Goal: Information Seeking & Learning: Learn about a topic

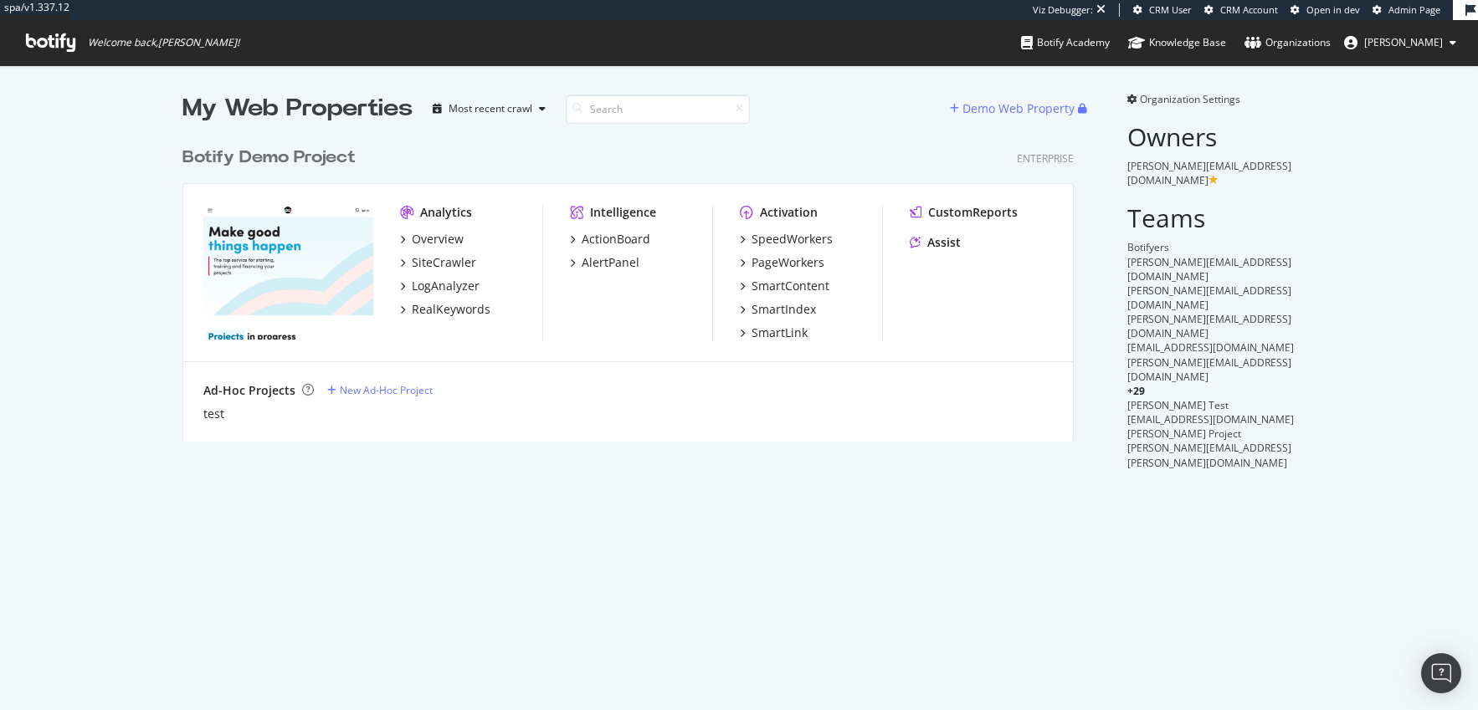
scroll to position [304, 892]
click at [292, 159] on div "Botify Demo Project" at bounding box center [268, 158] width 173 height 24
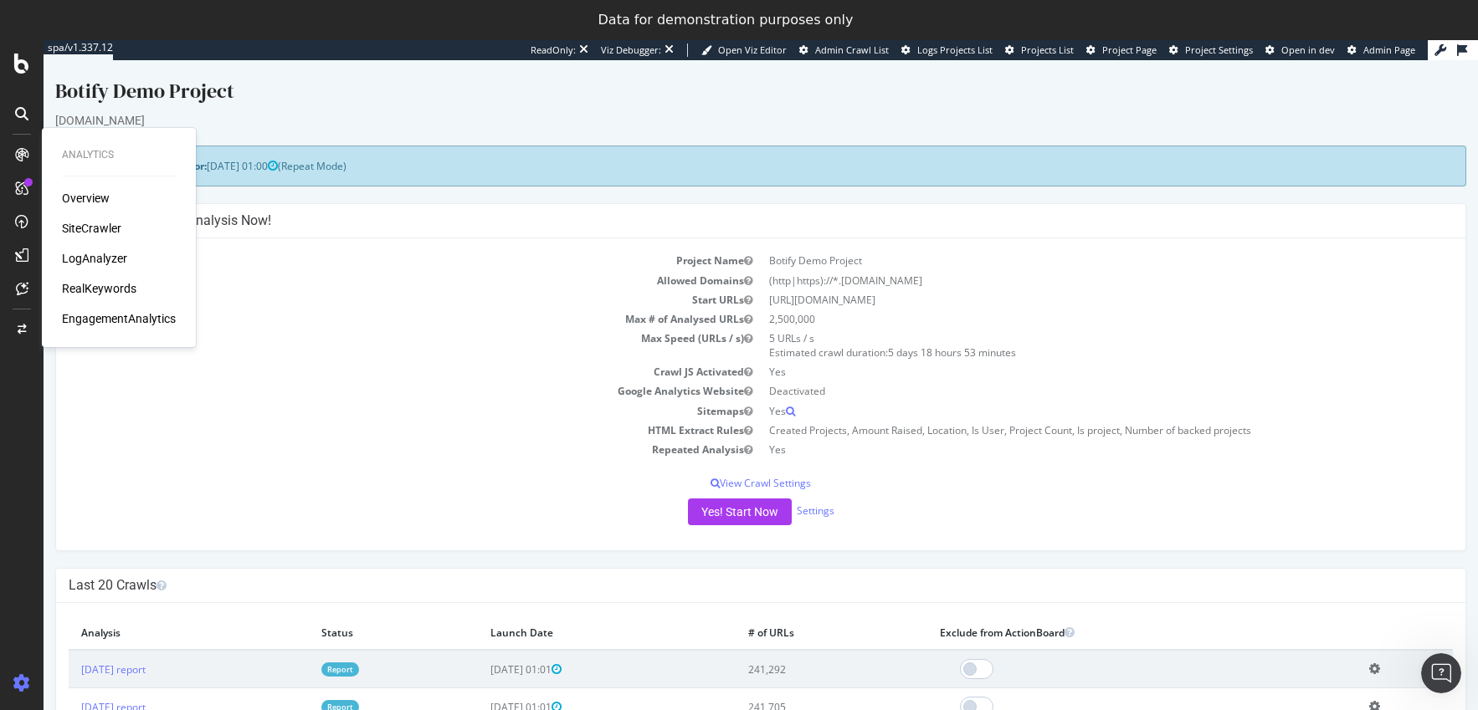
click at [77, 257] on div "LogAnalyzer" at bounding box center [94, 258] width 65 height 17
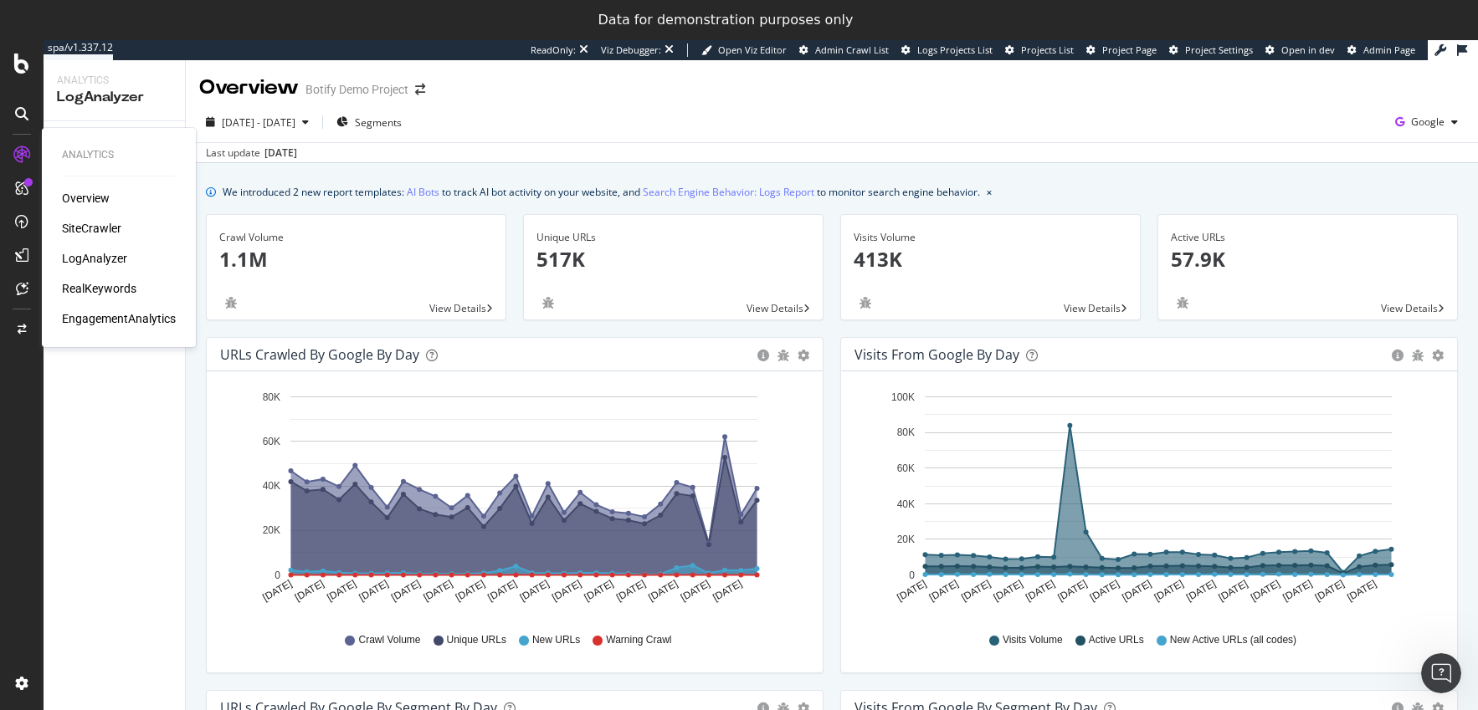
click at [106, 289] on div "RealKeywords" at bounding box center [99, 288] width 74 height 17
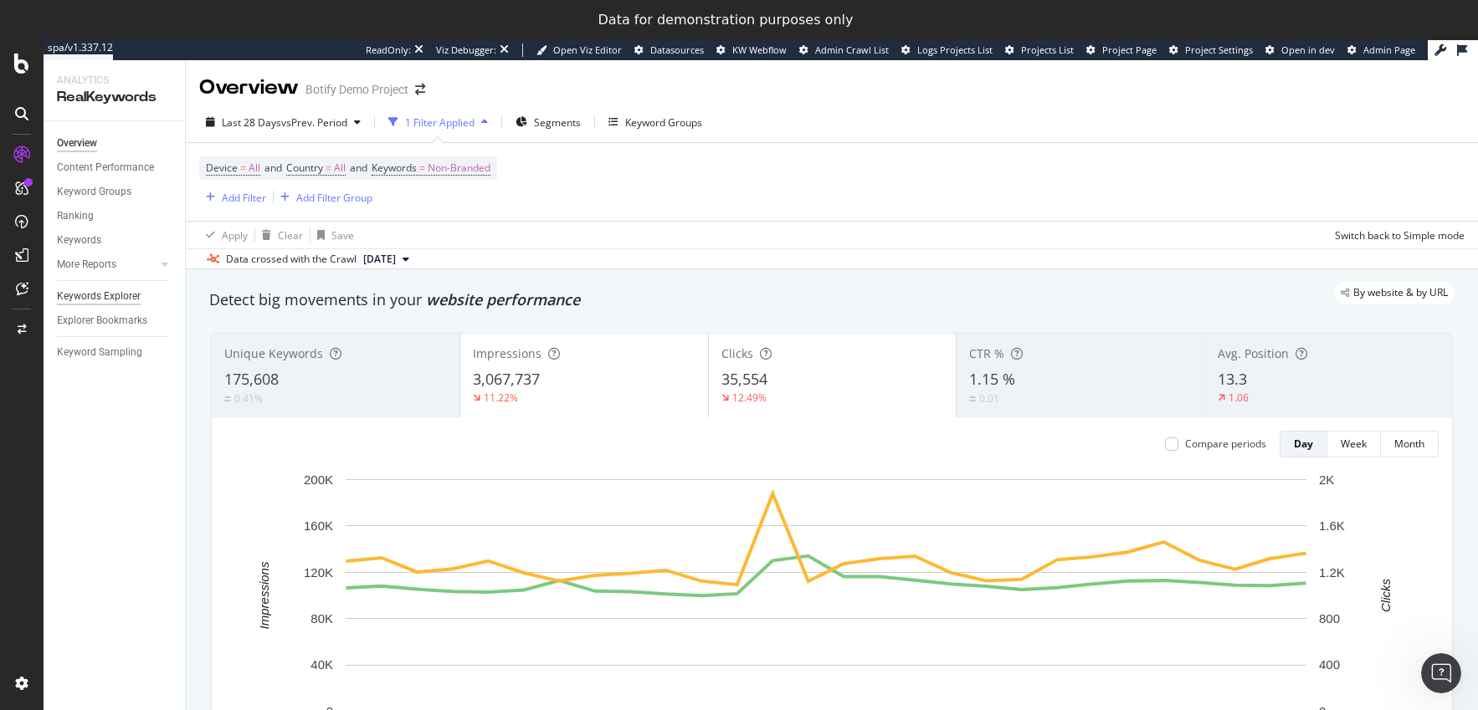
click at [105, 293] on div "Keywords Explorer" at bounding box center [99, 297] width 84 height 18
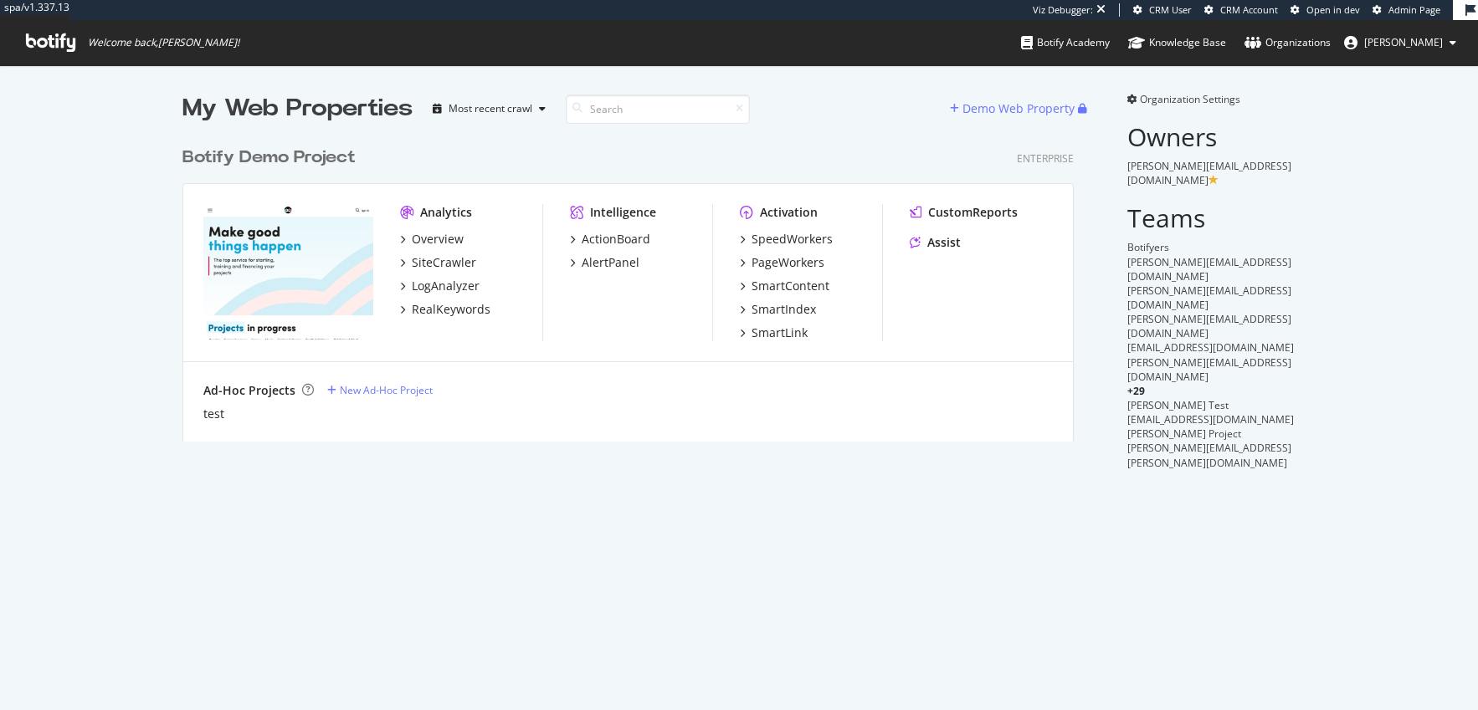
scroll to position [304, 892]
click at [275, 157] on div "Botify Demo Project" at bounding box center [268, 158] width 173 height 24
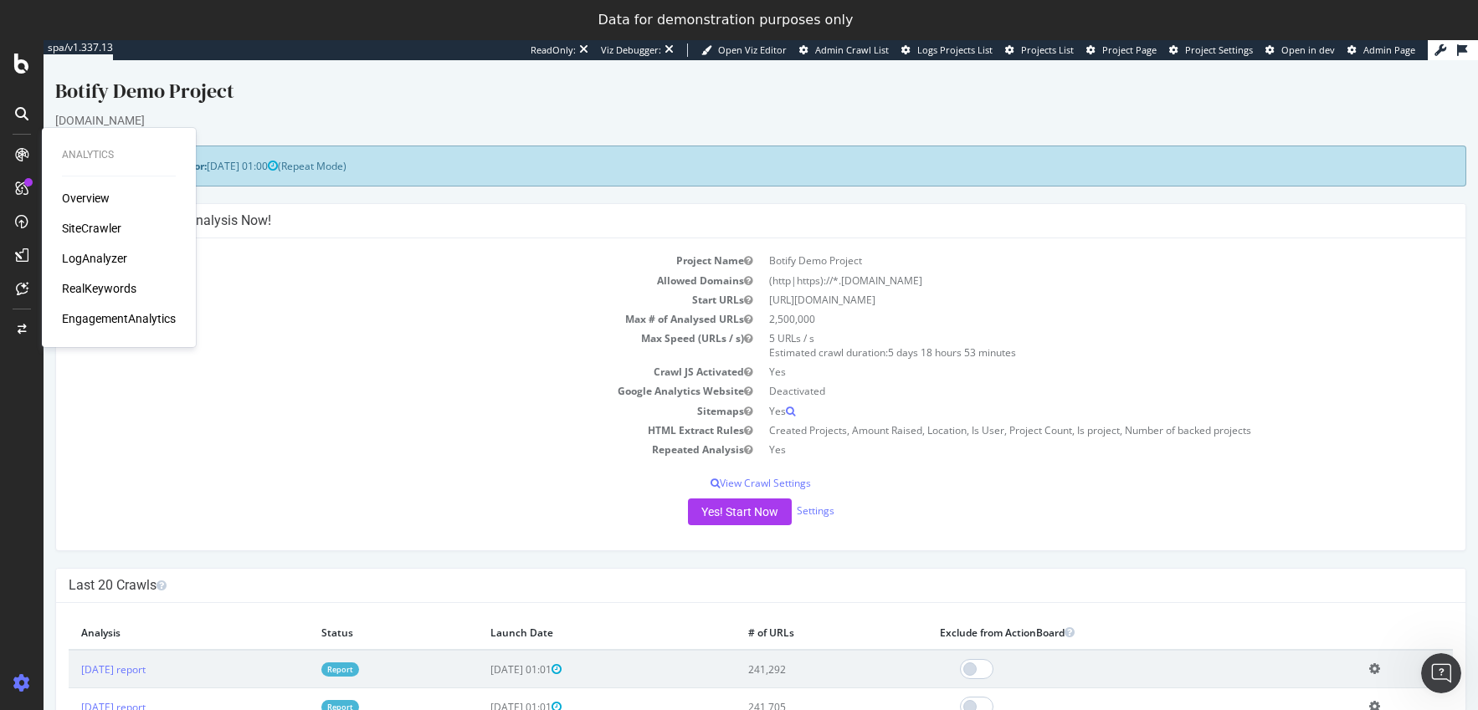
click at [79, 229] on div "SiteCrawler" at bounding box center [91, 228] width 59 height 17
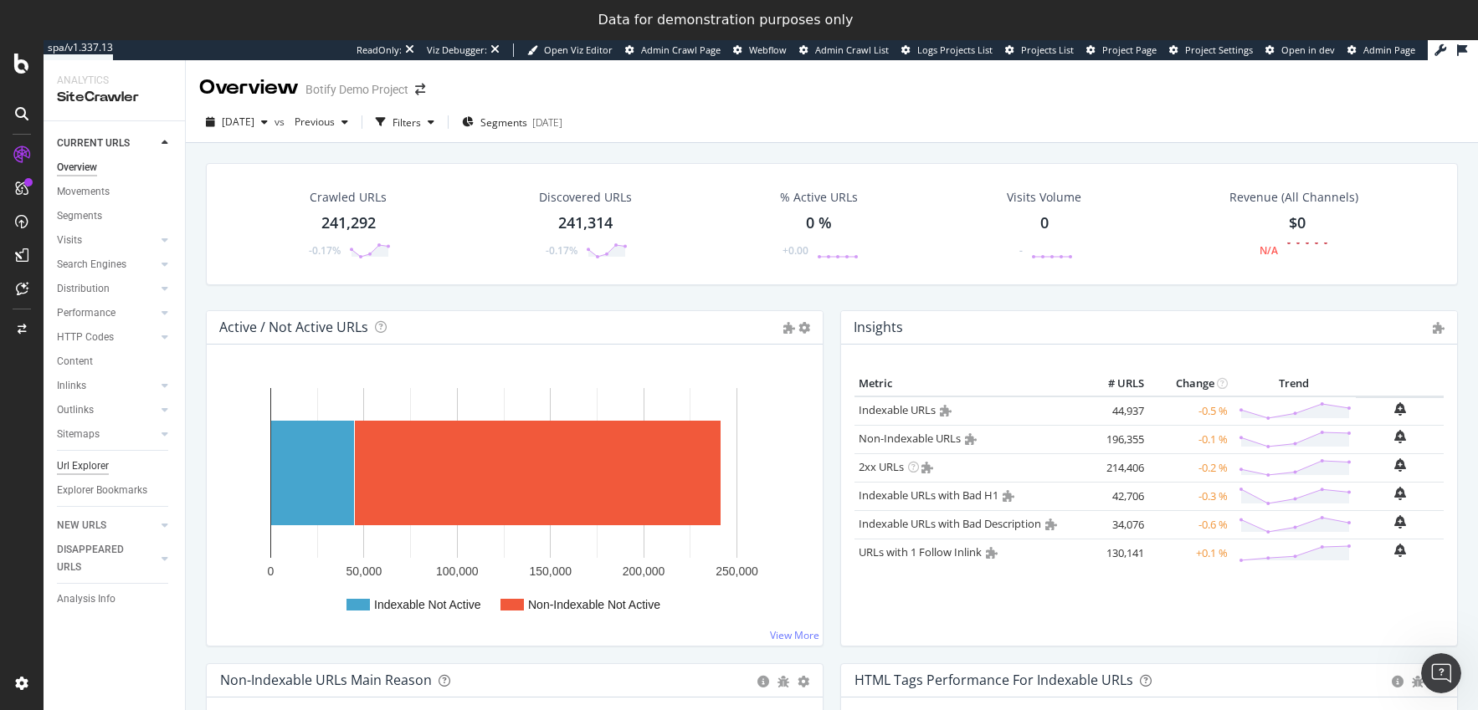
click at [96, 469] on div "Url Explorer" at bounding box center [83, 467] width 52 height 18
